Goal: Task Accomplishment & Management: Manage account settings

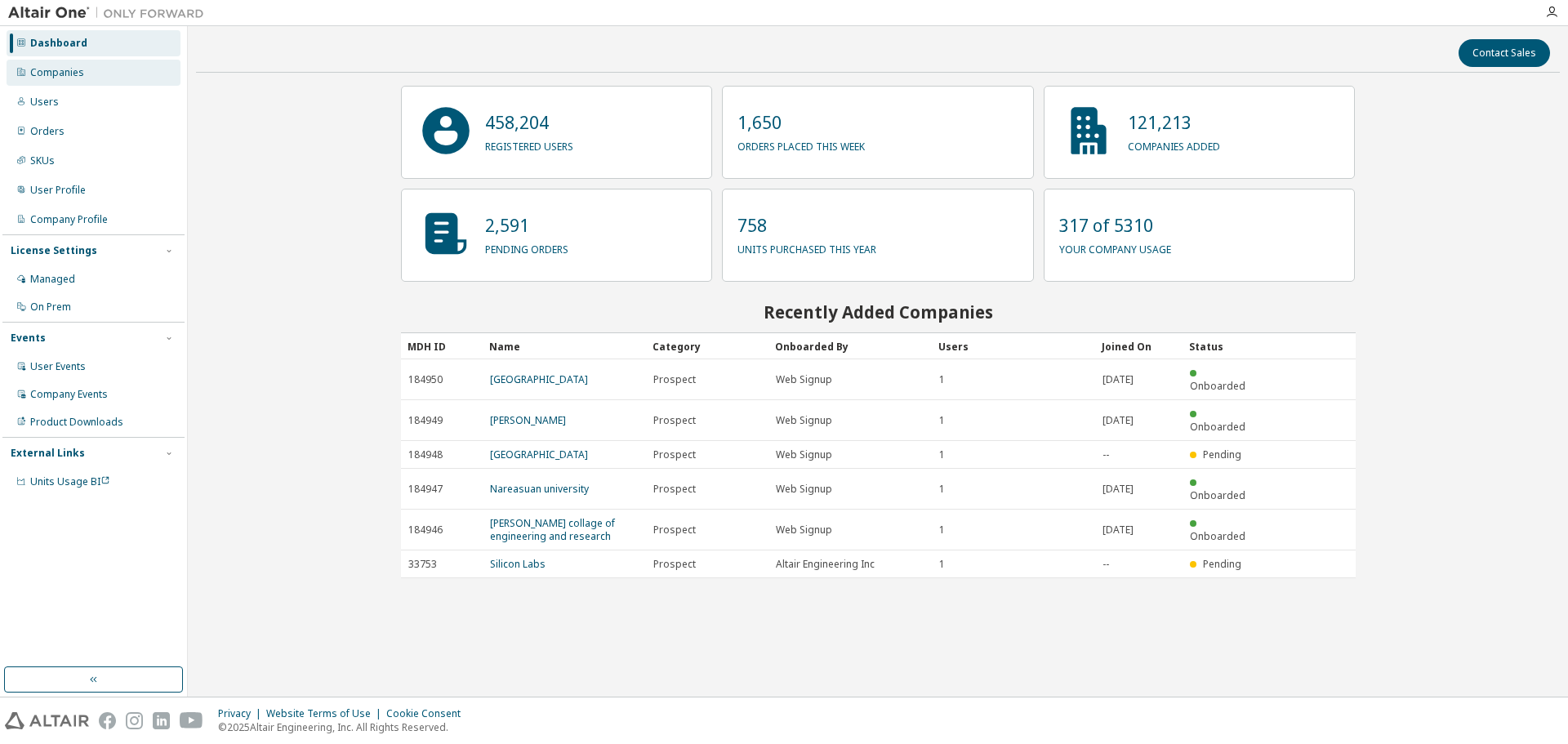
click at [149, 80] on div "Companies" at bounding box center [94, 72] width 174 height 26
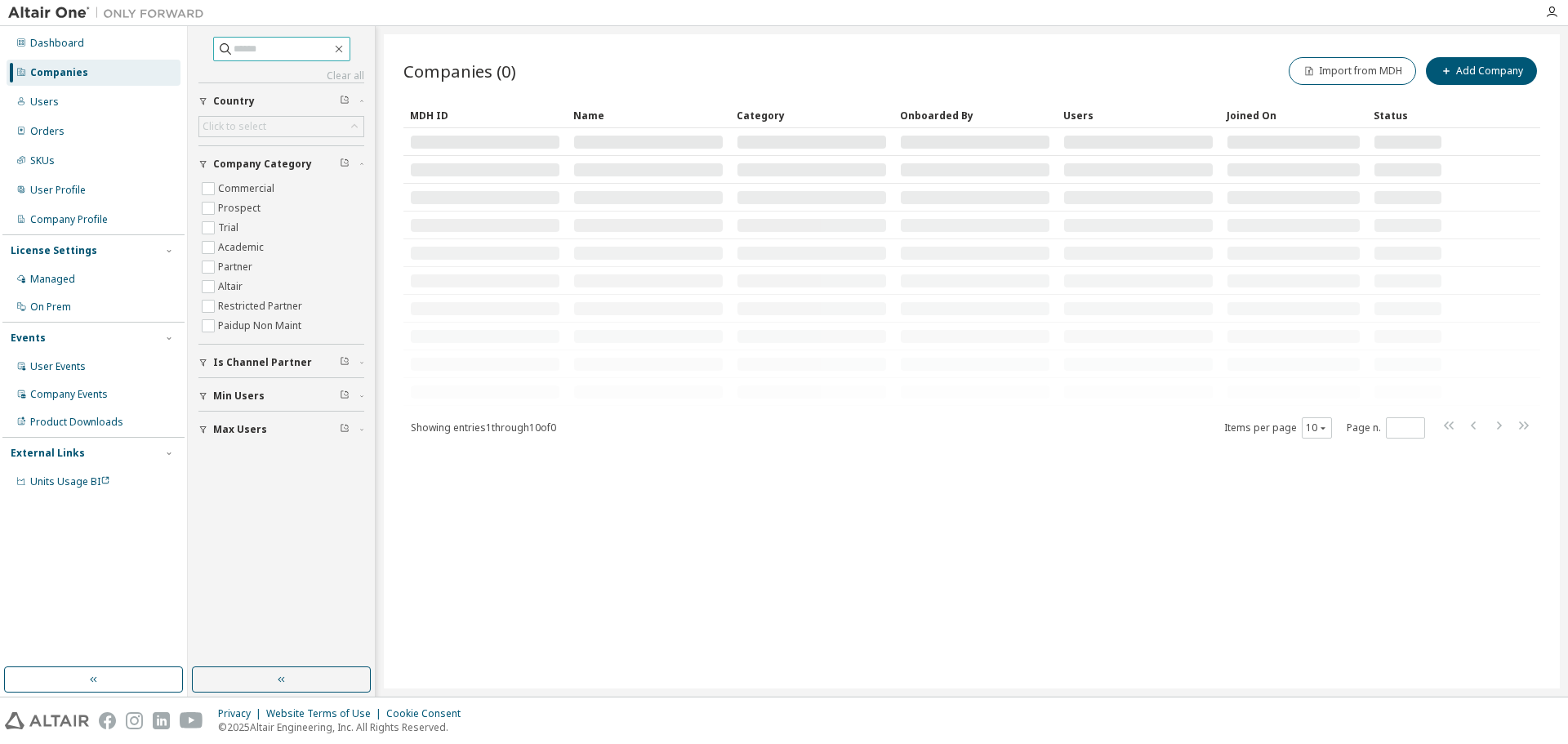
click at [313, 52] on input "text" at bounding box center [282, 48] width 98 height 17
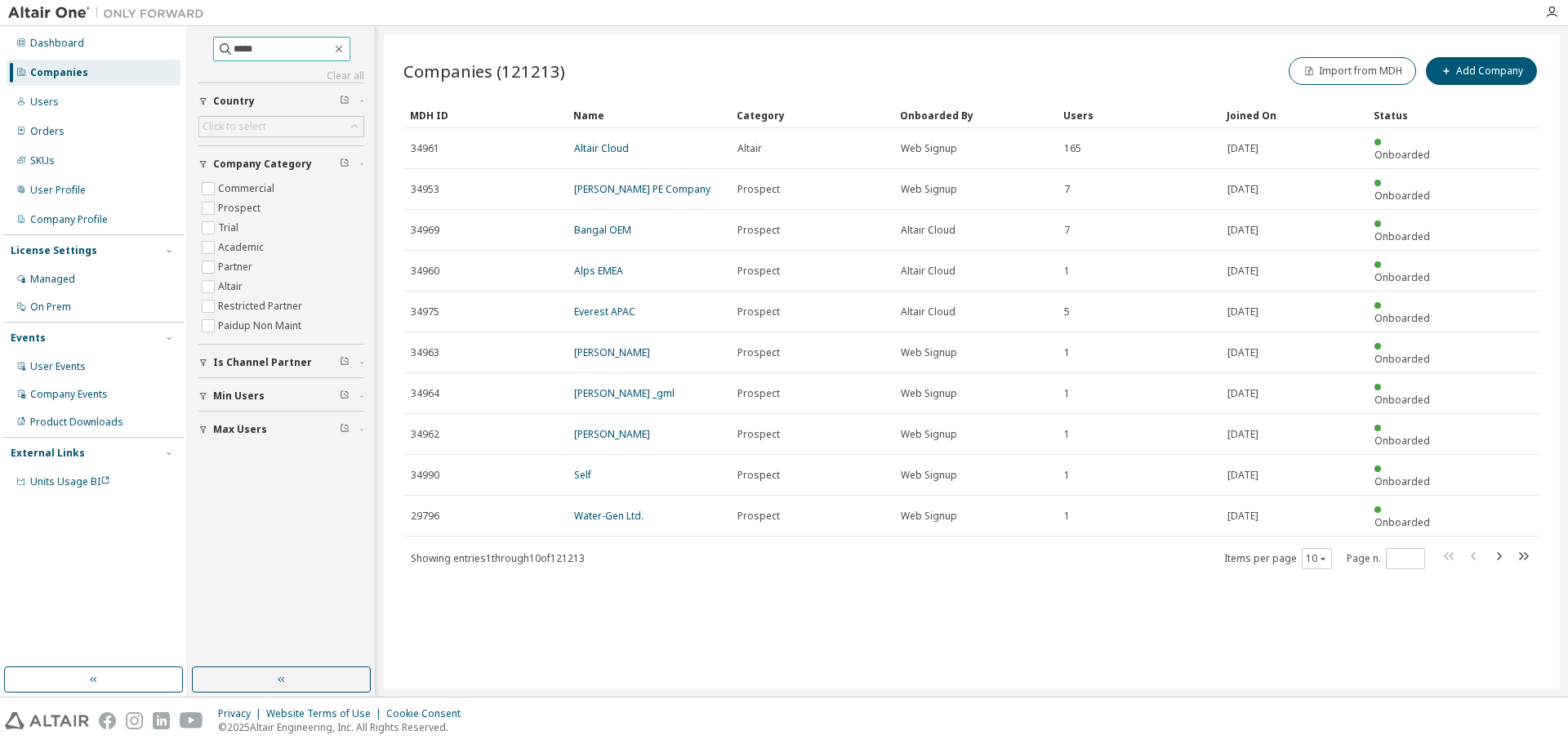
type input "*****"
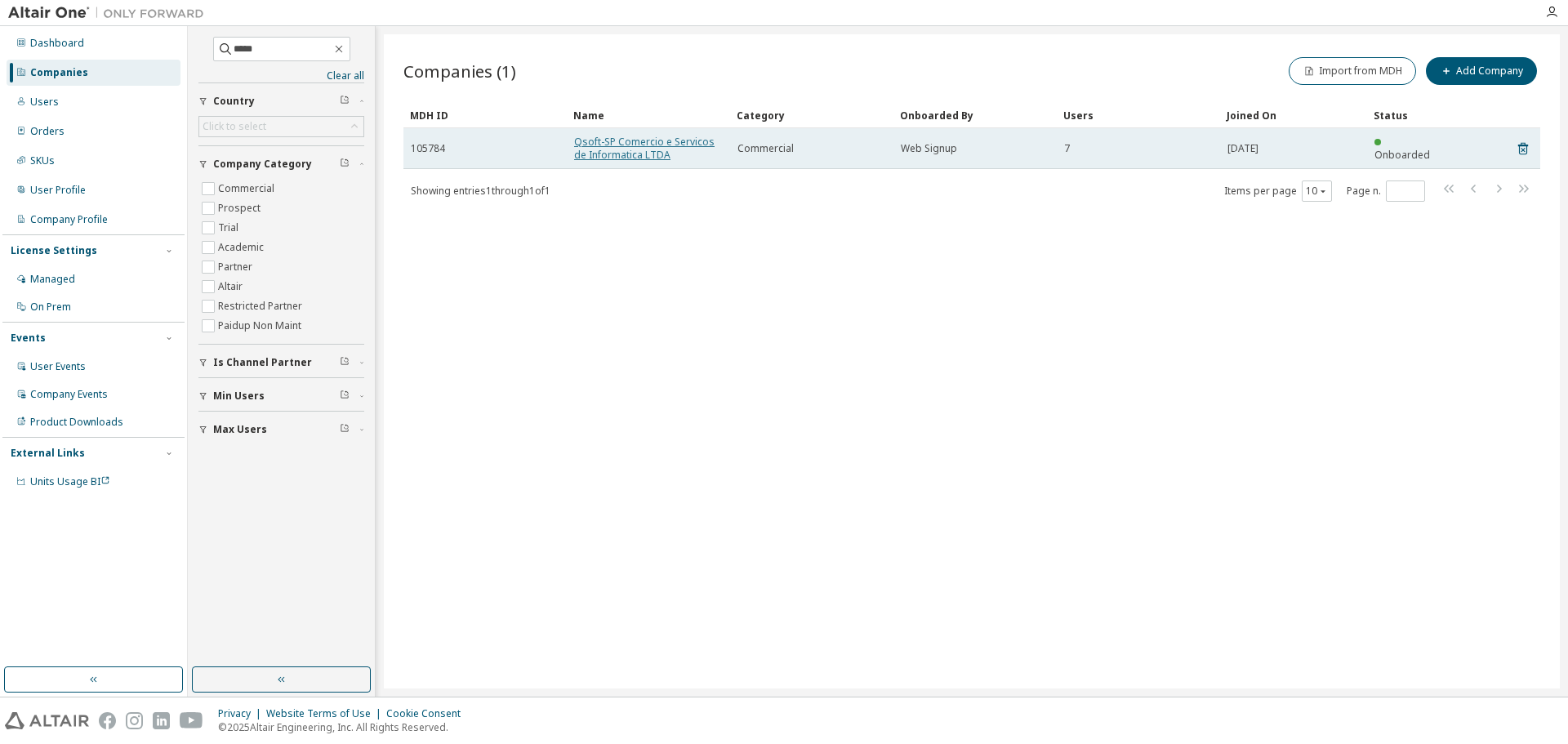
click at [621, 154] on link "Qsoft-SP Comercio e Servicos de Informatica LTDA" at bounding box center [645, 147] width 140 height 27
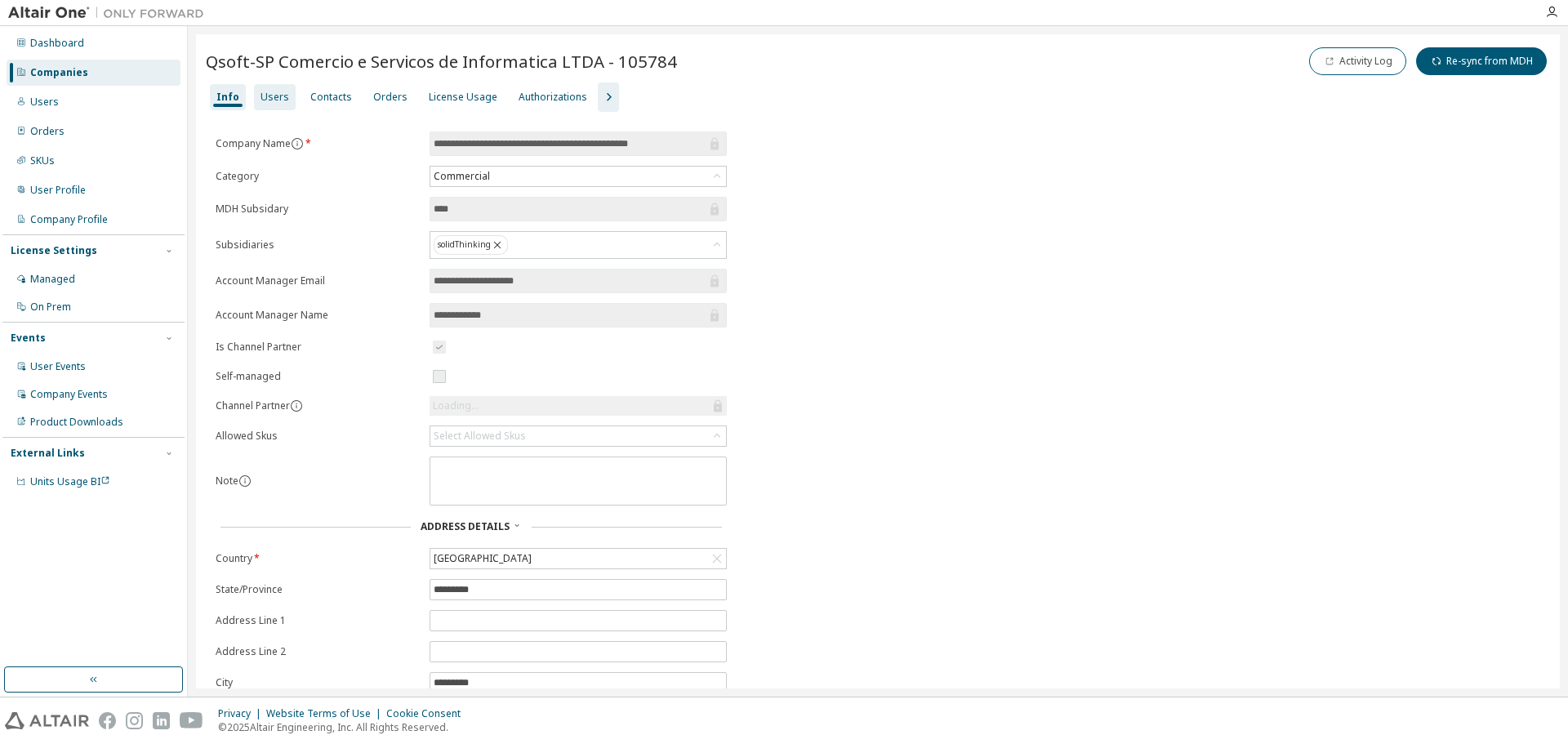
click at [267, 101] on div "Users" at bounding box center [274, 97] width 29 height 13
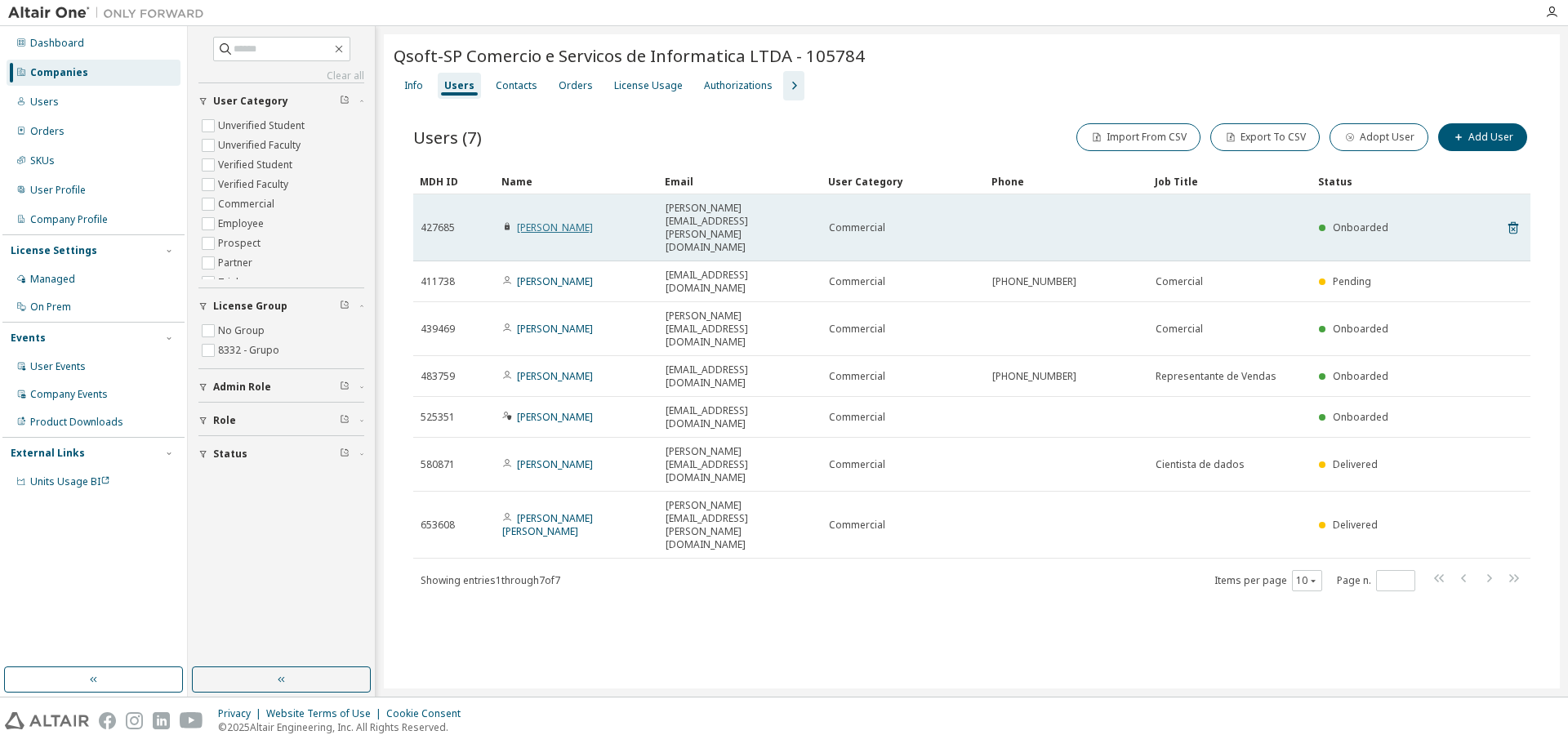
click at [552, 221] on link "Marcelo Cruz" at bounding box center [555, 228] width 76 height 14
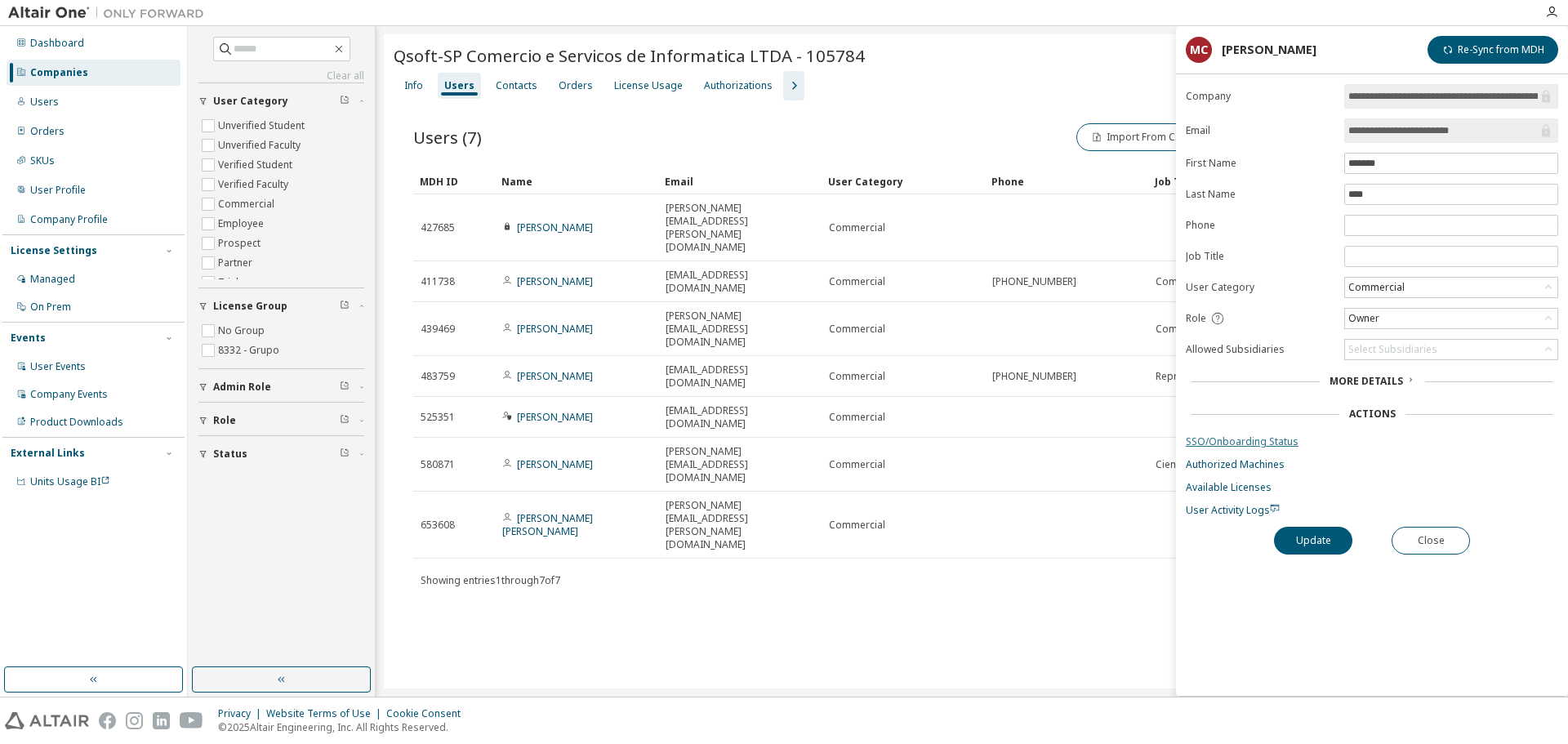
click at [1275, 442] on link "SSO/Onboarding Status" at bounding box center [1372, 441] width 373 height 13
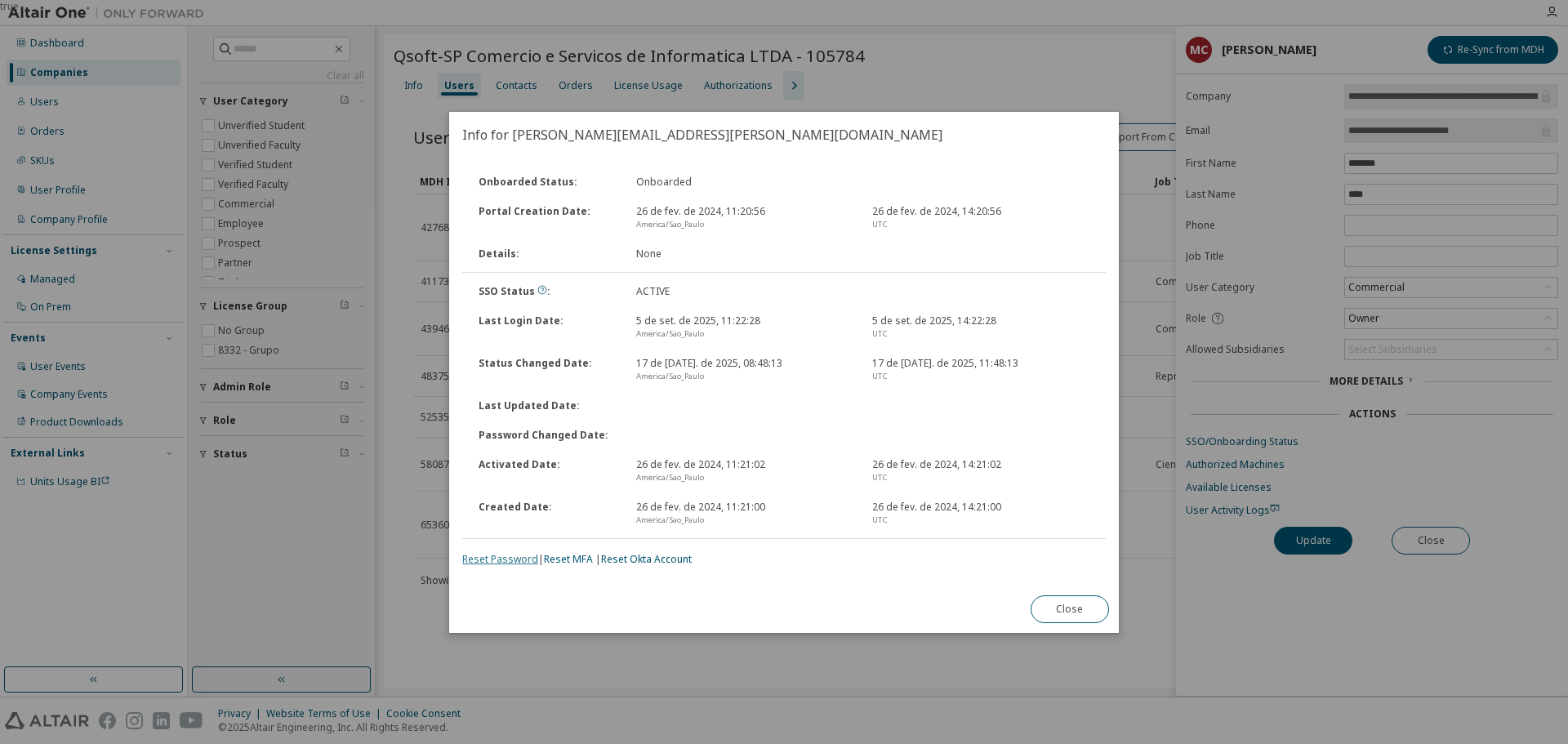
click at [518, 560] on link "Reset Password" at bounding box center [500, 559] width 76 height 14
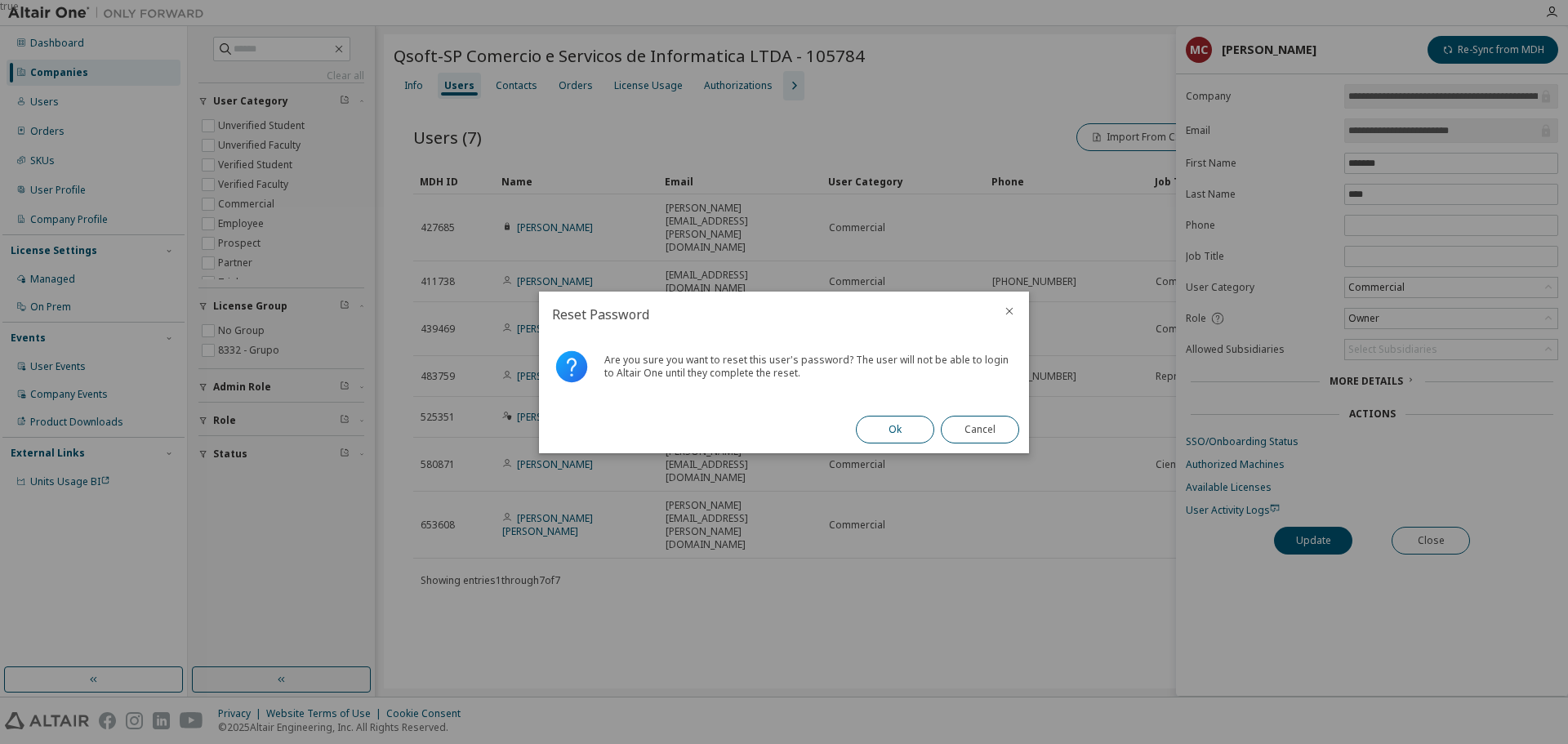
click at [907, 436] on button "Ok" at bounding box center [894, 429] width 78 height 28
